Goal: Task Accomplishment & Management: Use online tool/utility

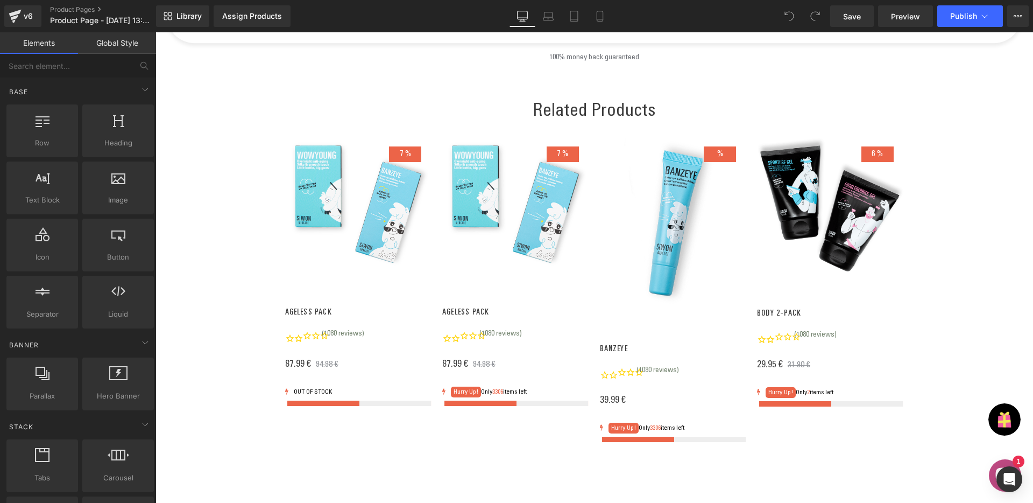
scroll to position [2284, 0]
